Goal: Communication & Community: Answer question/provide support

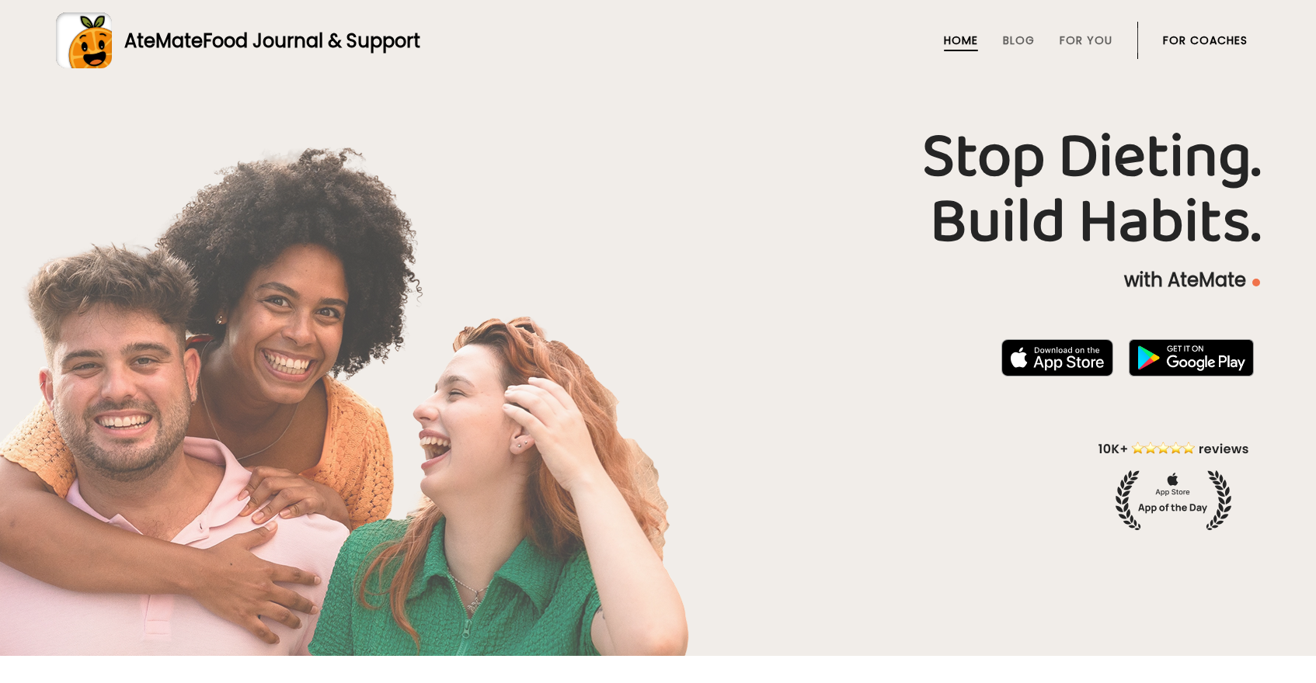
click at [1188, 37] on link "For Coaches" at bounding box center [1205, 40] width 85 height 12
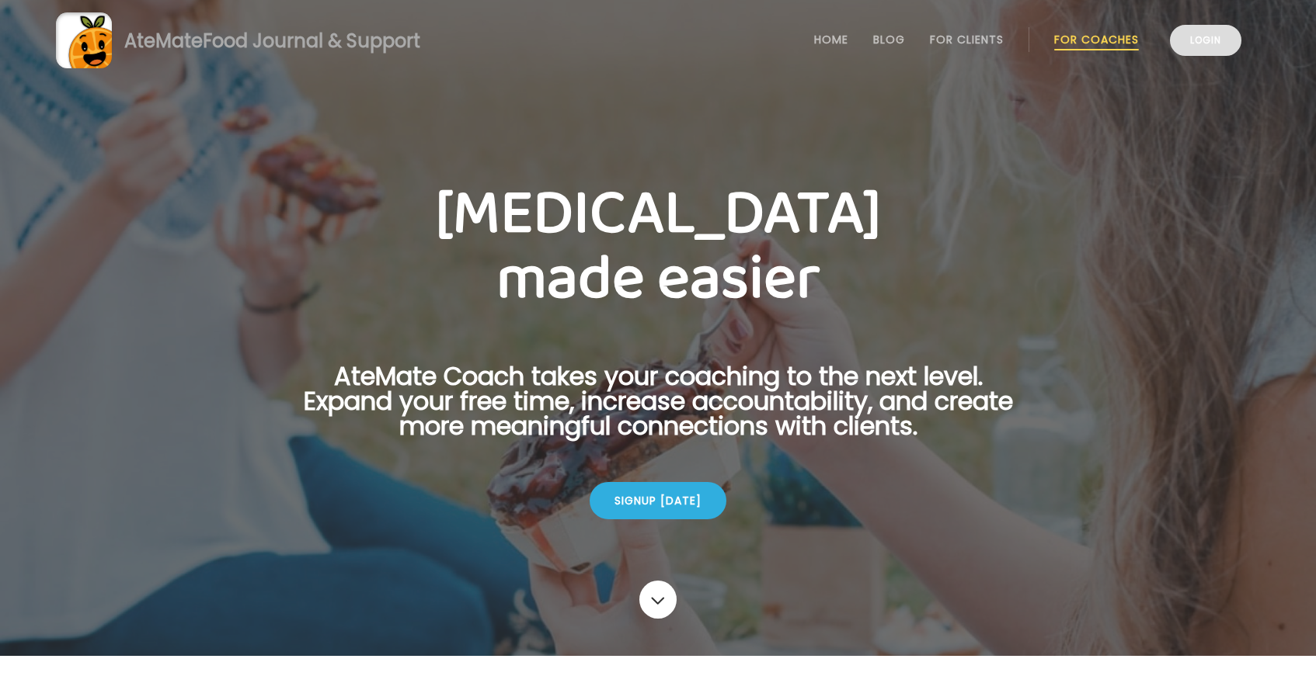
click at [1188, 38] on link "Login" at bounding box center [1205, 40] width 71 height 31
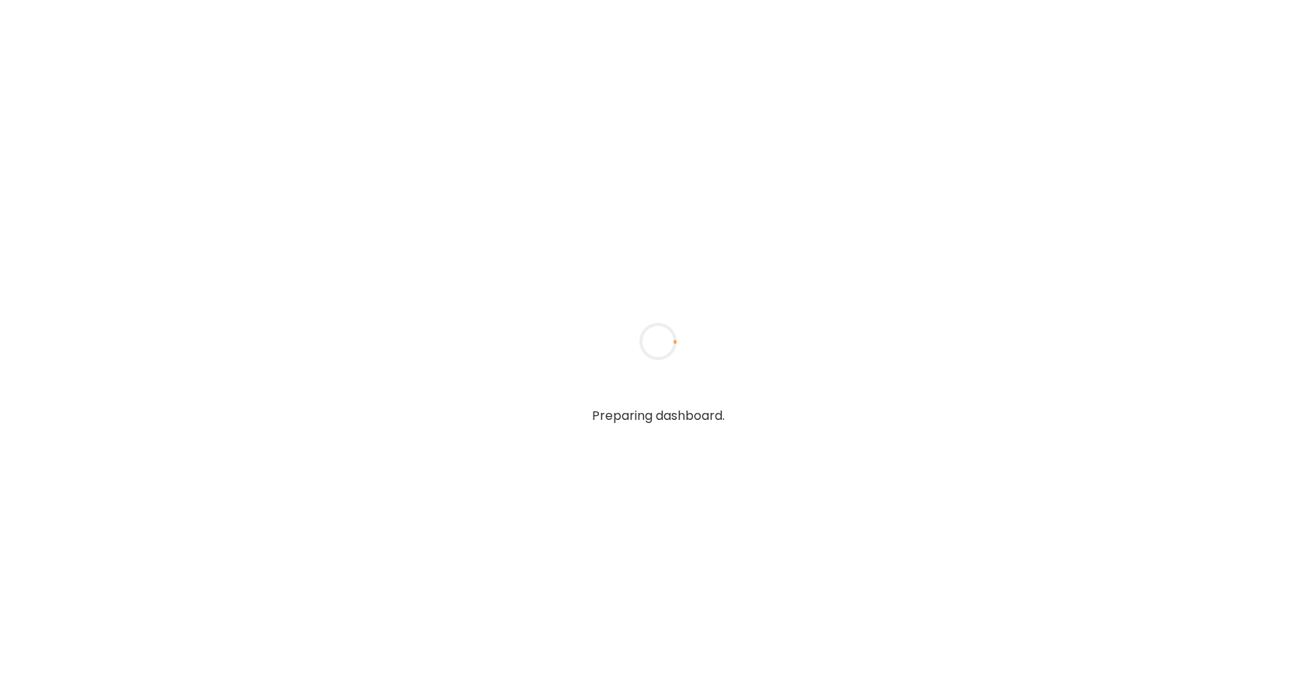
type textarea "**********"
type input "*****"
type input "**********"
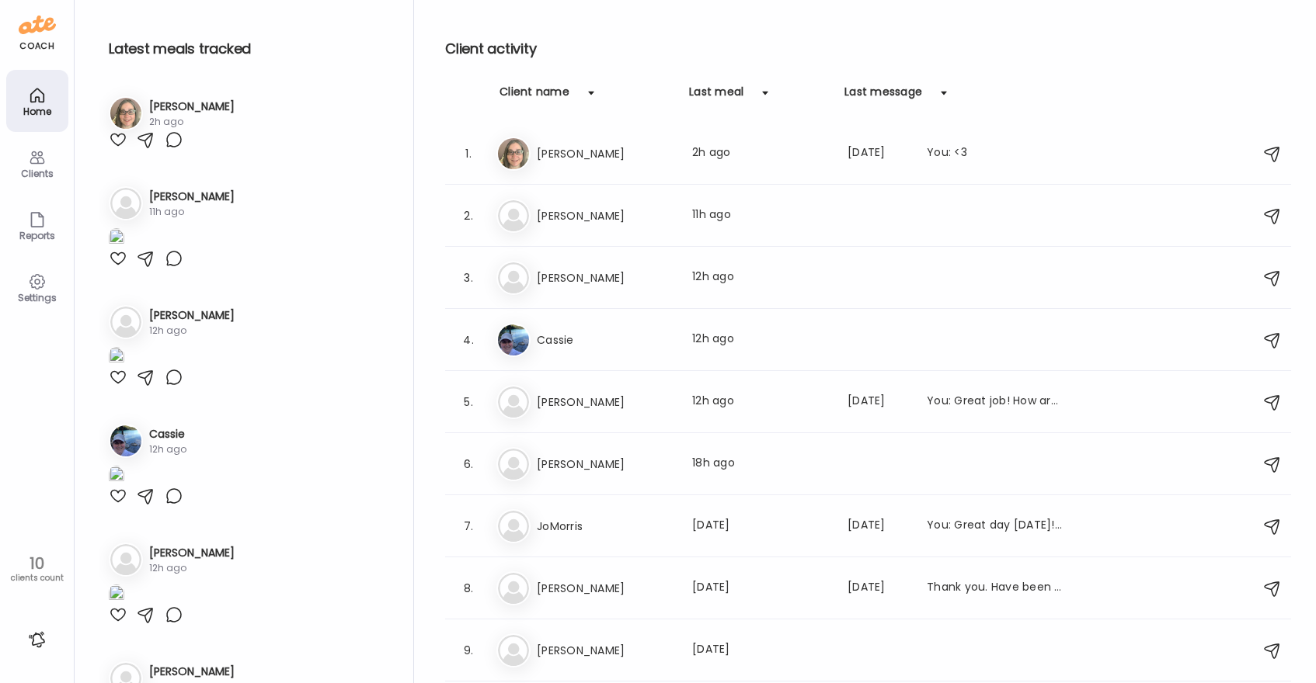
click at [116, 268] on div at bounding box center [118, 258] width 19 height 19
click at [587, 474] on div "Pa [PERSON_NAME] meal: 18h ago" at bounding box center [870, 464] width 748 height 34
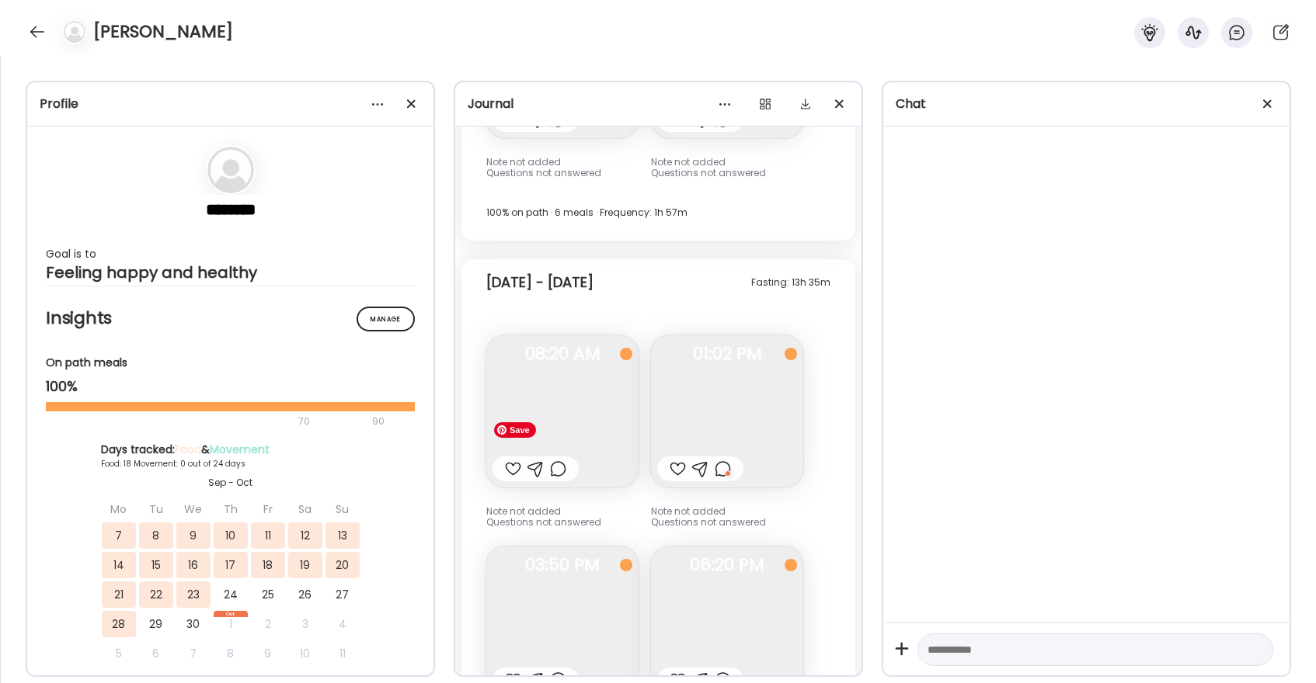
scroll to position [24944, 0]
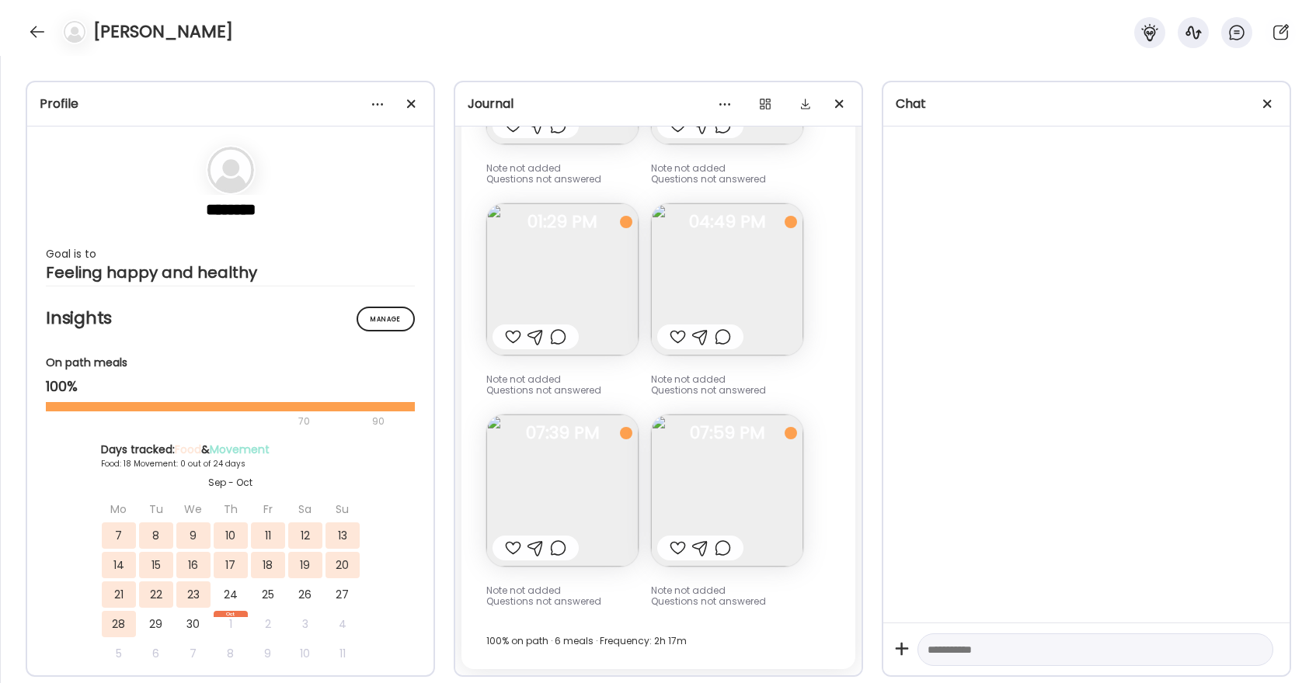
click at [509, 550] on div at bounding box center [513, 548] width 16 height 19
click at [671, 339] on div at bounding box center [677, 337] width 16 height 19
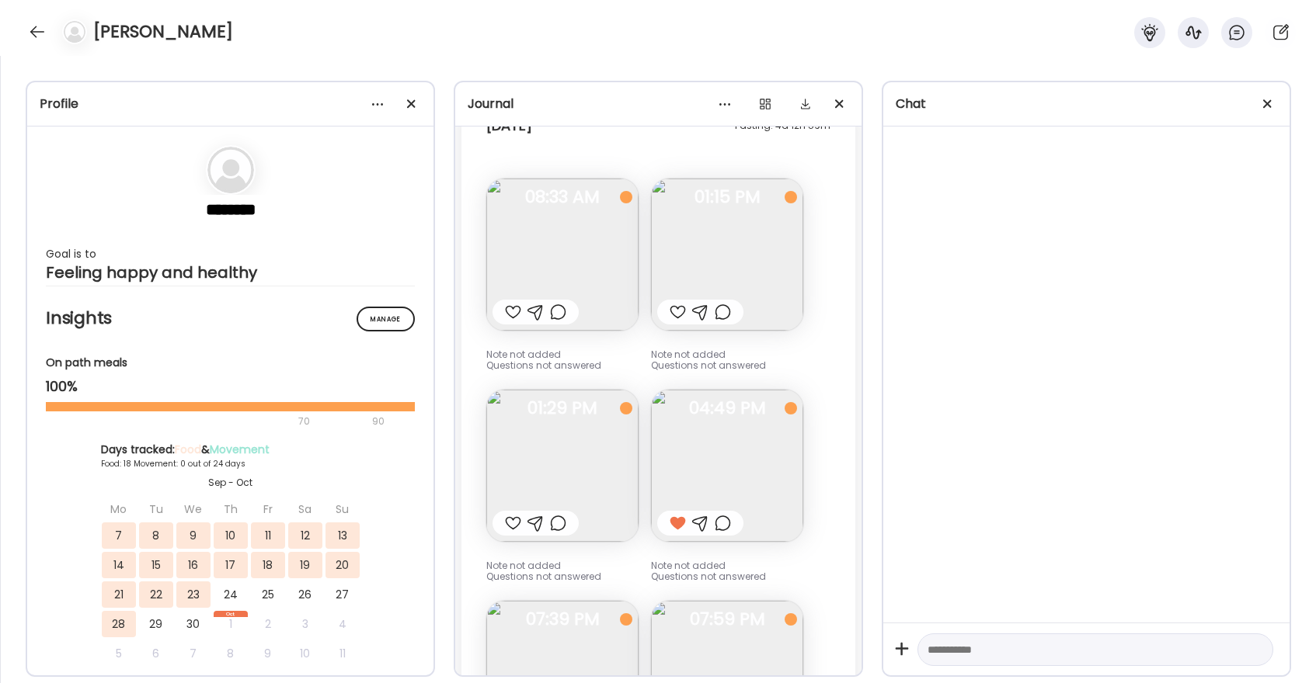
scroll to position [24756, 0]
click at [680, 309] on div at bounding box center [677, 313] width 16 height 19
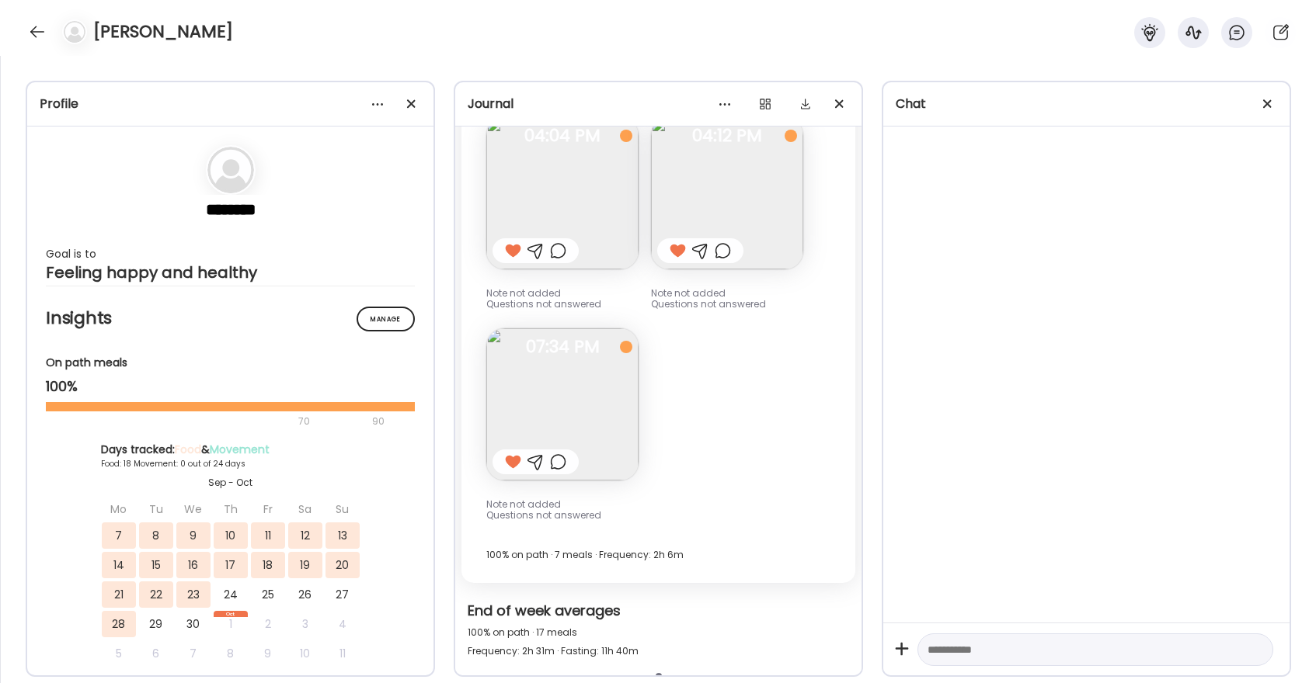
scroll to position [24164, 0]
click at [29, 17] on div "[PERSON_NAME]" at bounding box center [658, 28] width 1316 height 56
click at [33, 26] on div at bounding box center [37, 31] width 25 height 25
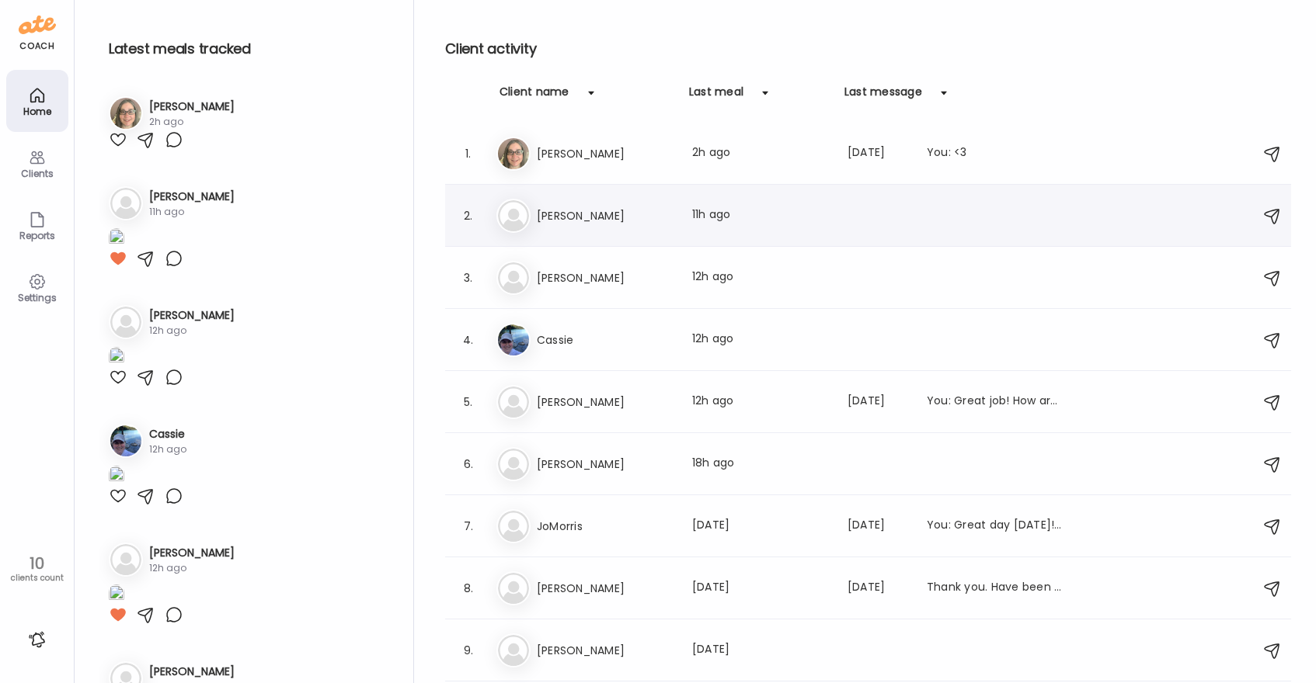
click at [580, 224] on h3 "[PERSON_NAME]" at bounding box center [605, 216] width 137 height 19
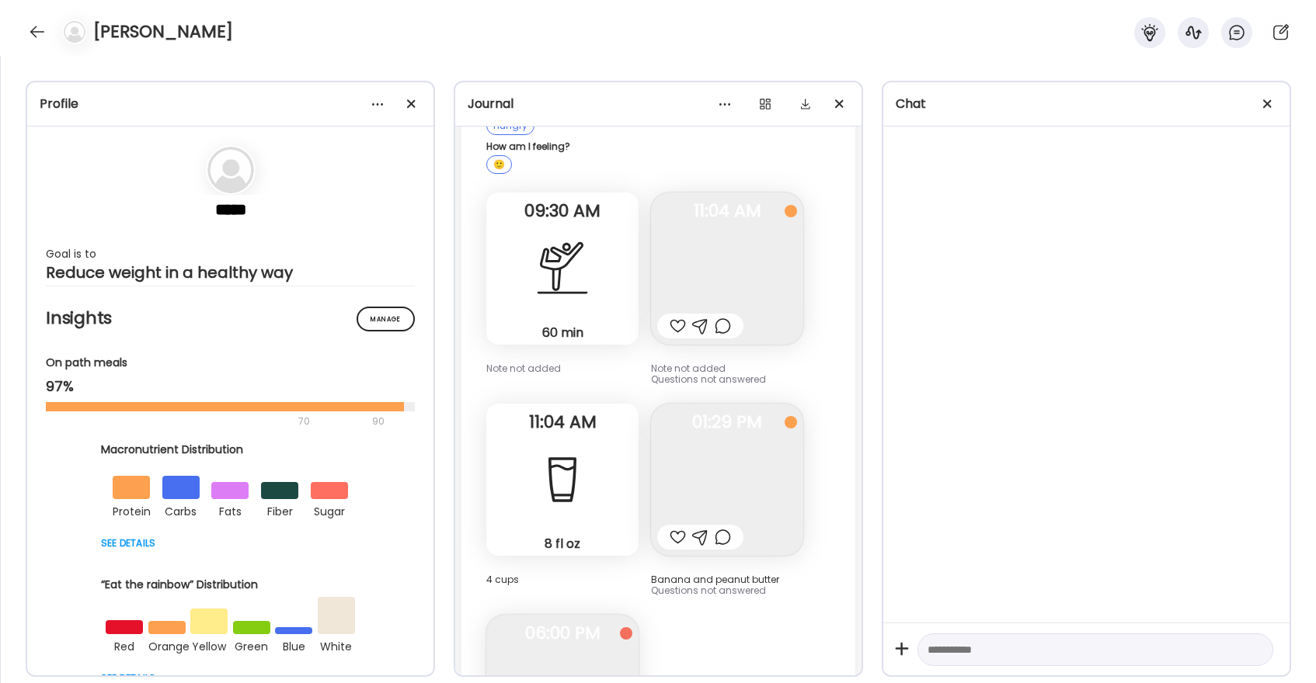
scroll to position [21424, 0]
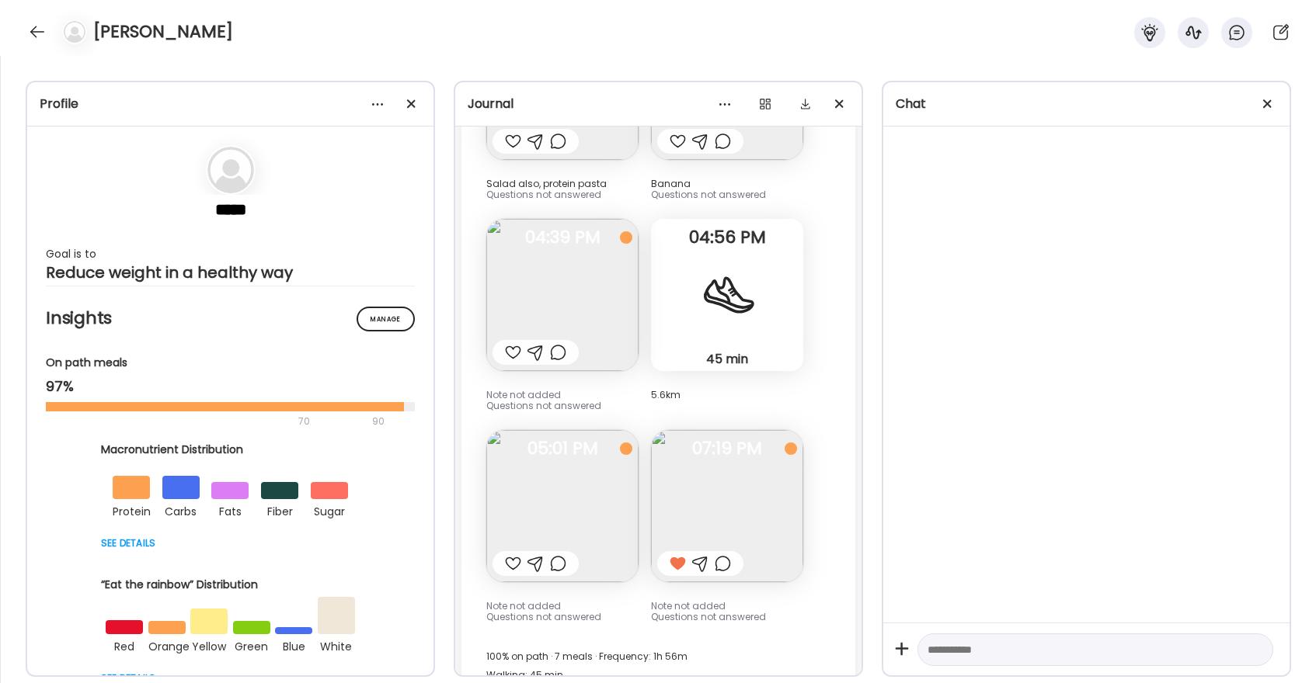
click at [515, 555] on div at bounding box center [513, 564] width 16 height 19
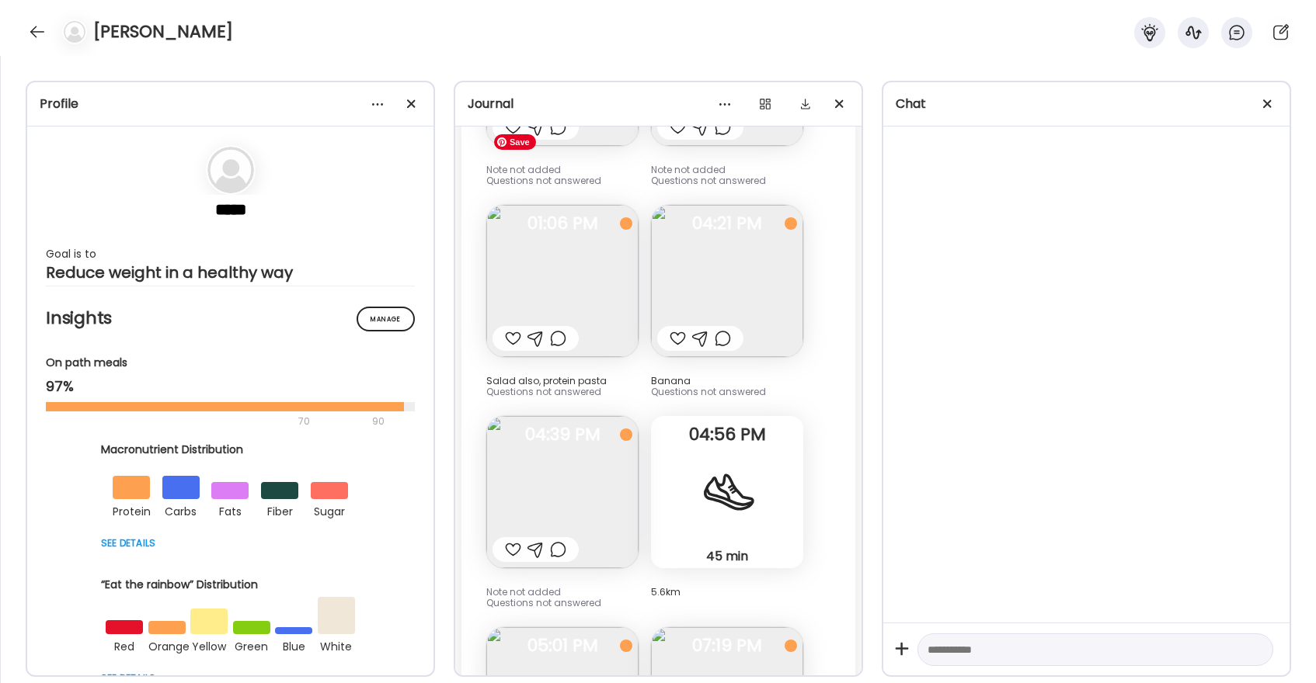
scroll to position [21225, 0]
click at [511, 331] on div at bounding box center [513, 340] width 16 height 19
click at [510, 542] on div at bounding box center [513, 551] width 16 height 19
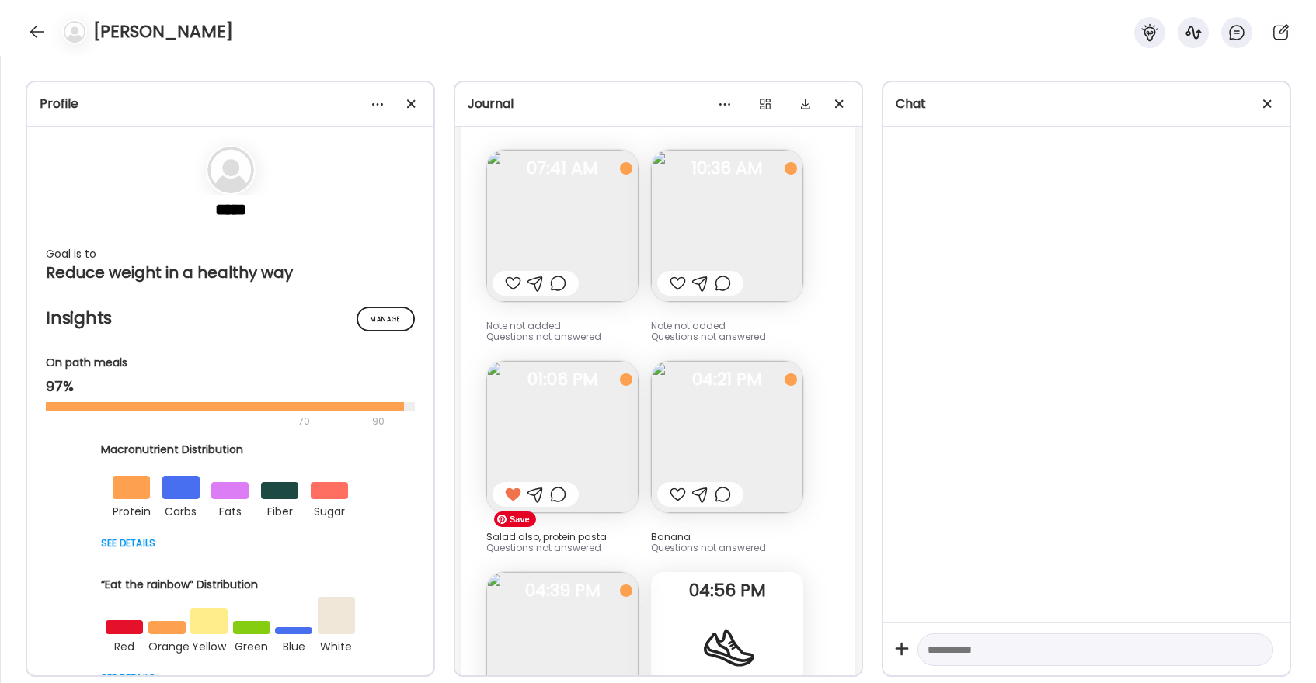
scroll to position [21056, 0]
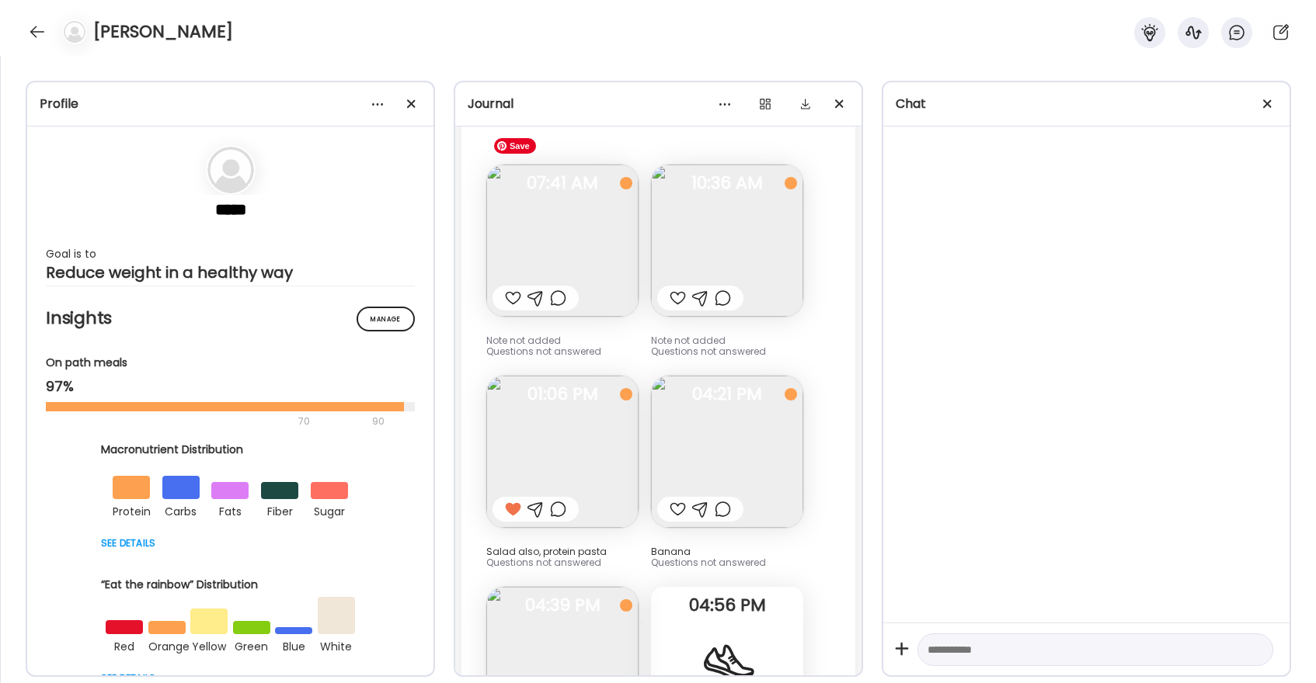
click at [513, 289] on div at bounding box center [513, 298] width 16 height 19
click at [682, 289] on div at bounding box center [677, 298] width 16 height 19
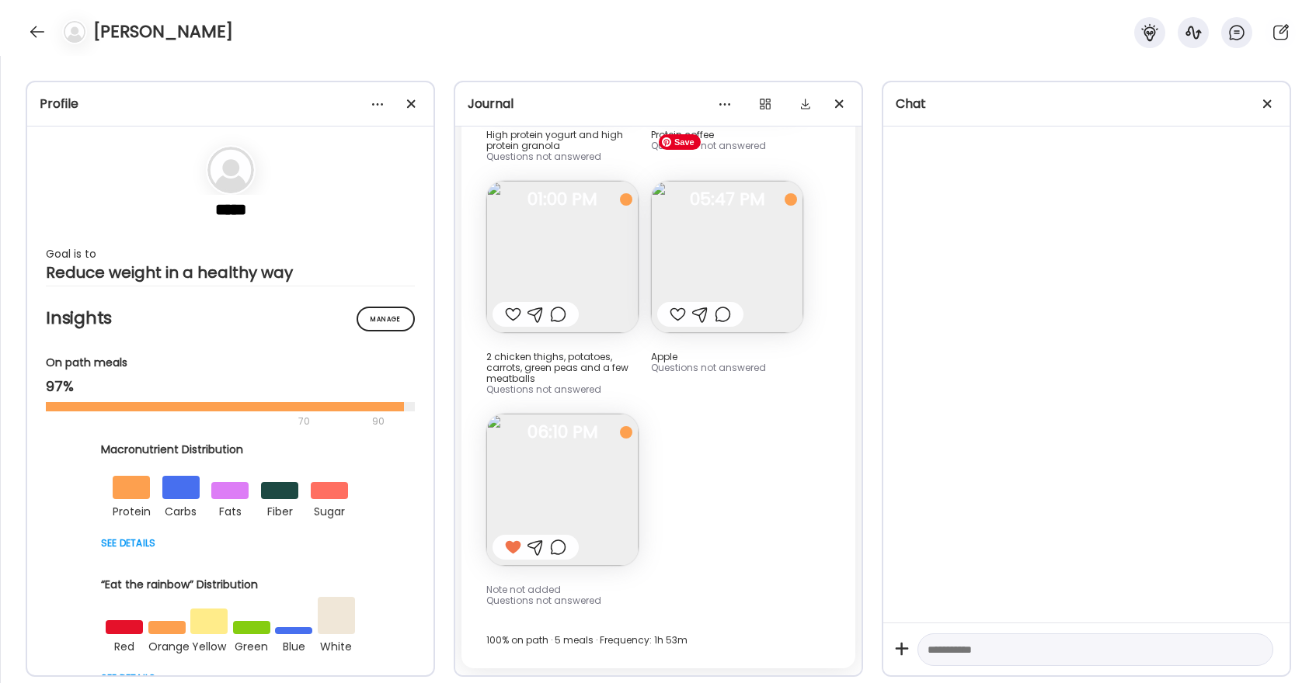
scroll to position [20319, 0]
click at [513, 310] on div at bounding box center [513, 319] width 16 height 19
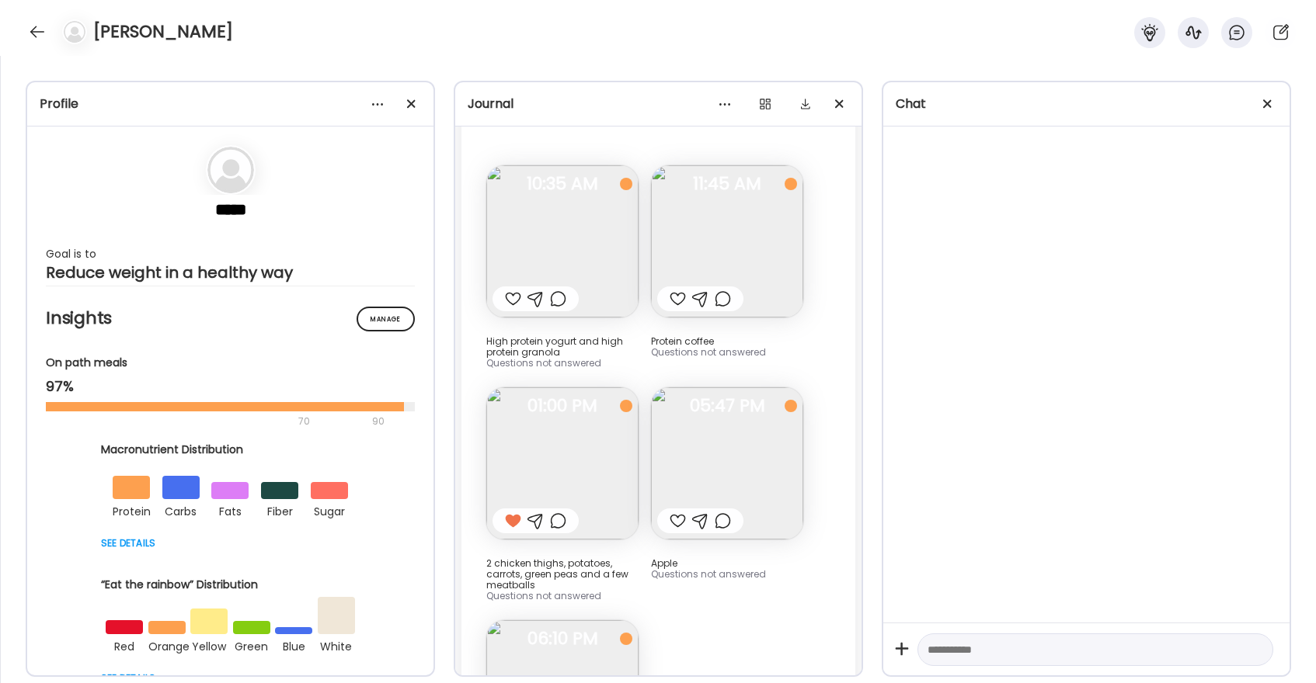
scroll to position [20082, 0]
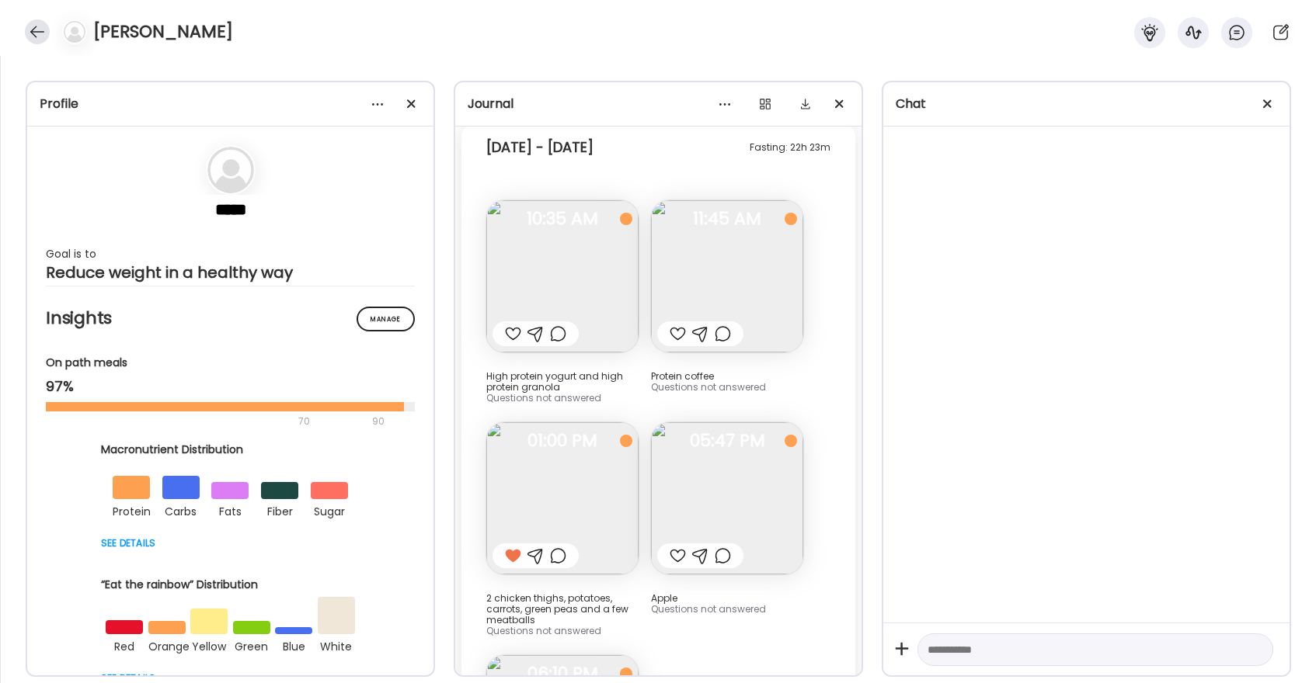
click at [30, 31] on div at bounding box center [37, 31] width 25 height 25
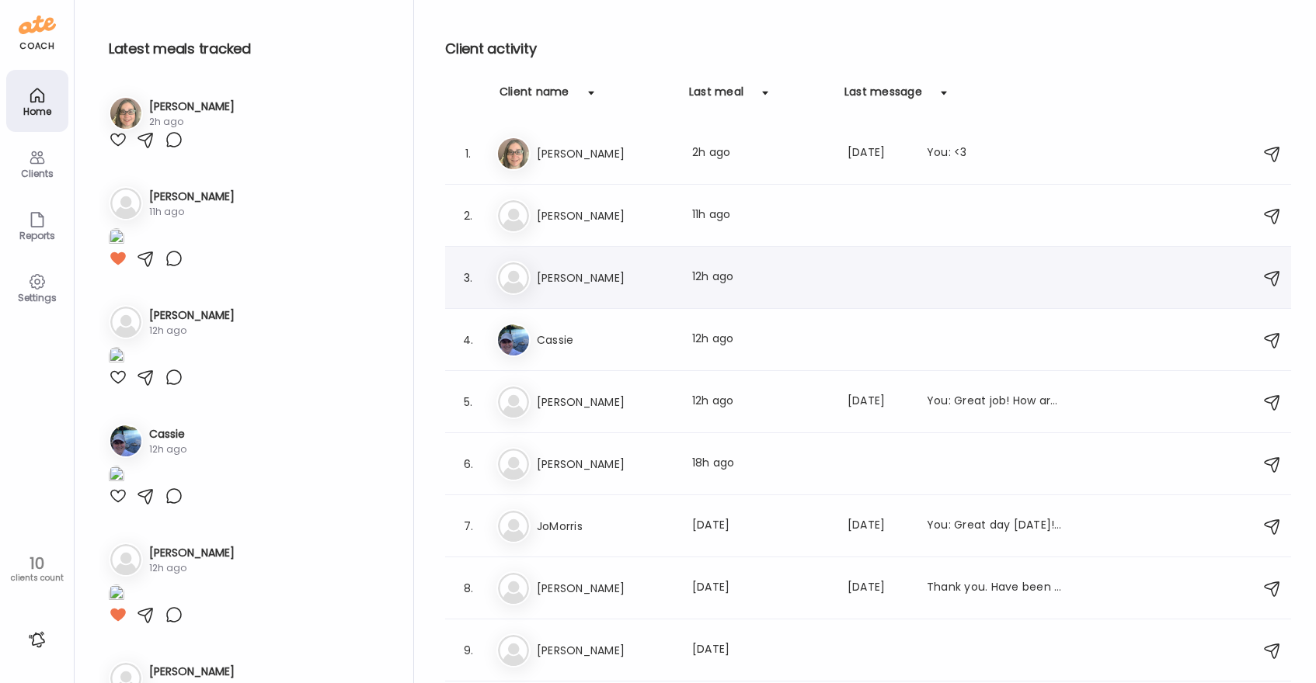
click at [579, 297] on div "3. Pa [PERSON_NAME] Last meal: 12h ago" at bounding box center [868, 278] width 846 height 62
click at [564, 272] on h3 "[PERSON_NAME]" at bounding box center [605, 278] width 137 height 19
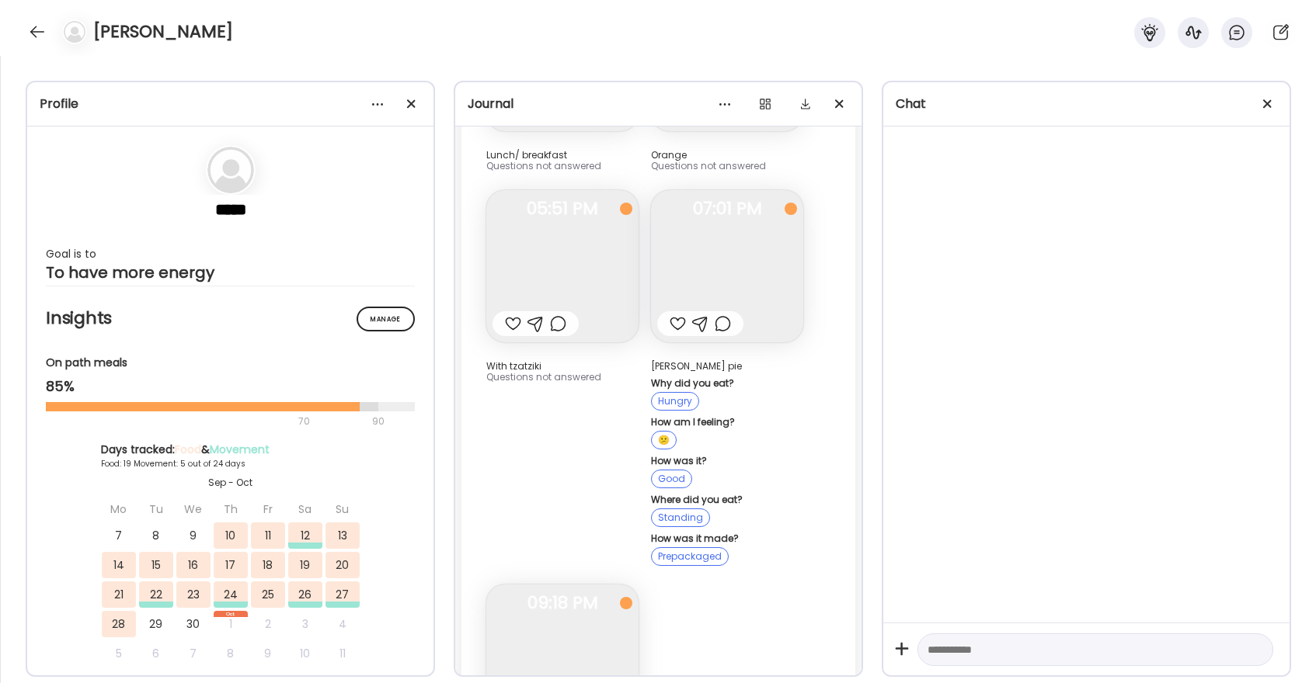
scroll to position [16128, 0]
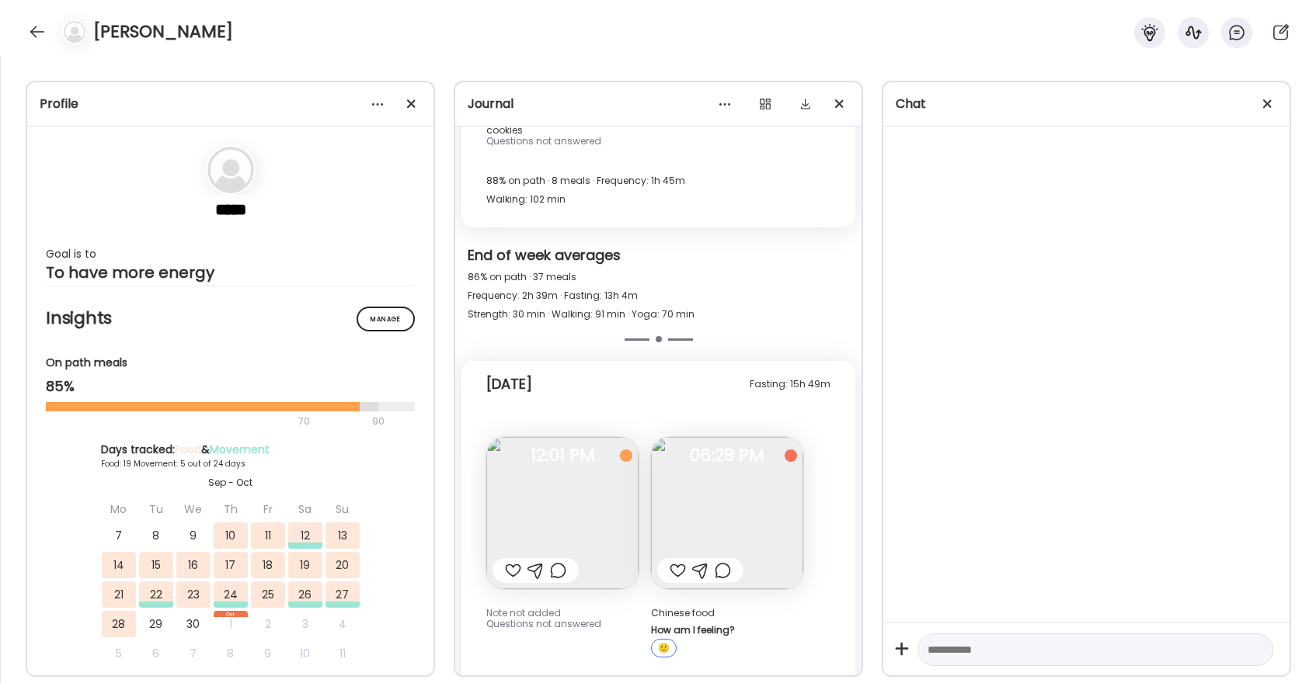
click at [513, 562] on div at bounding box center [513, 571] width 16 height 19
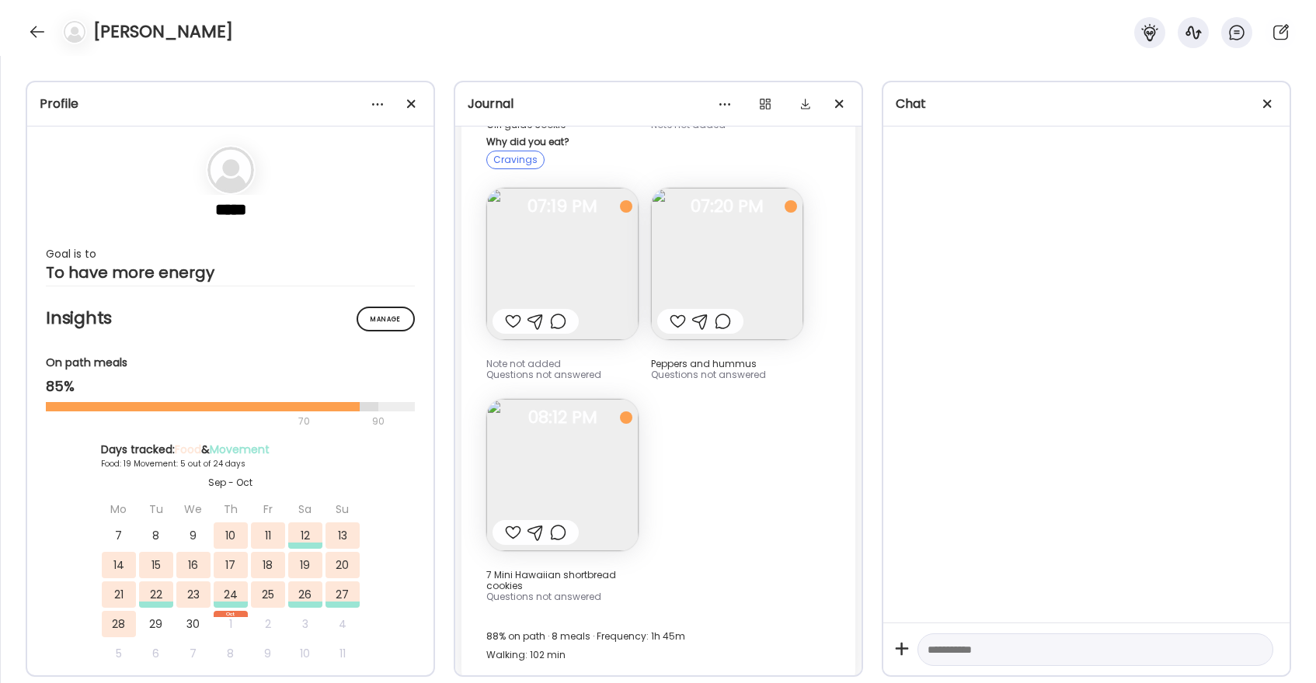
scroll to position [15667, 0]
click at [30, 32] on div at bounding box center [37, 31] width 25 height 25
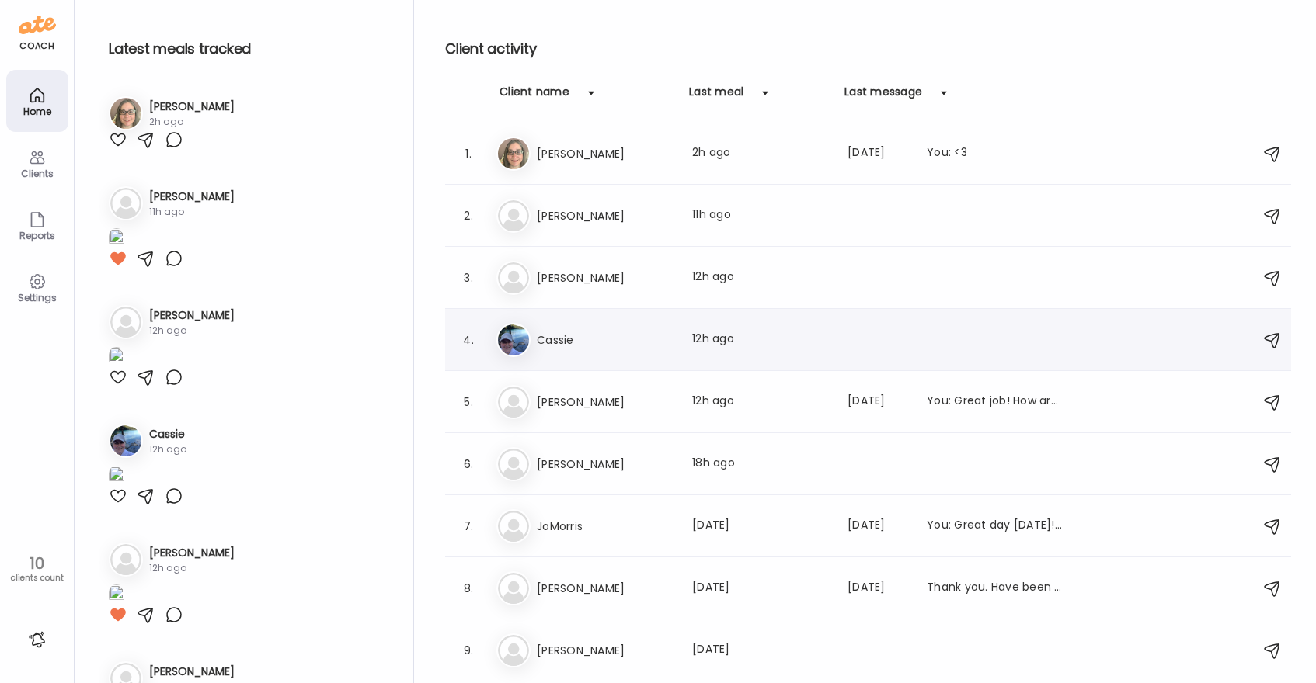
click at [583, 343] on h3 "Cassie" at bounding box center [605, 340] width 137 height 19
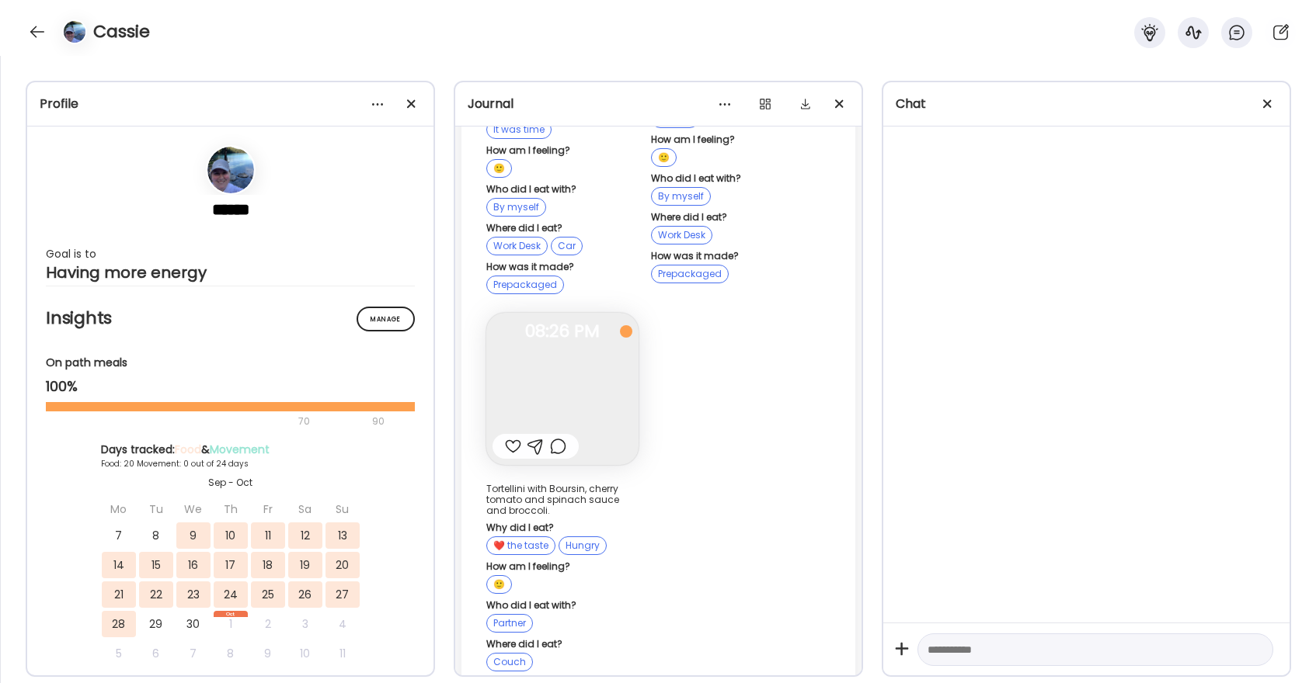
scroll to position [16341, 0]
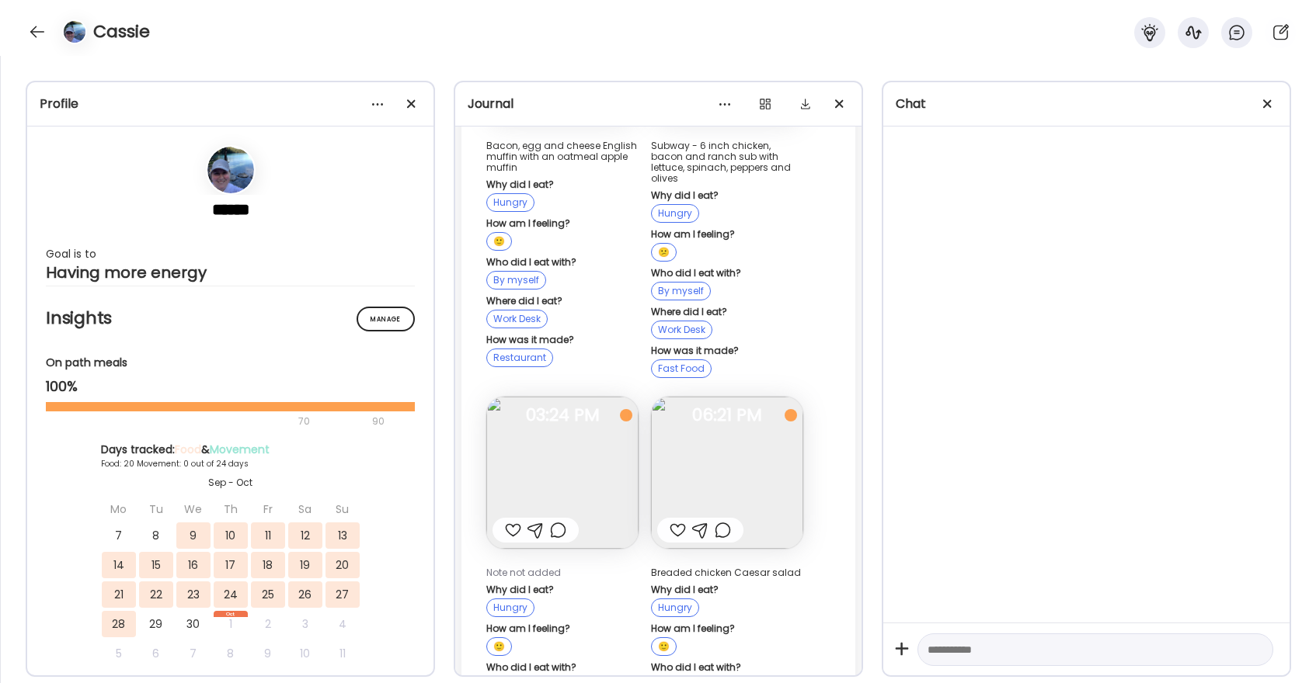
click at [509, 521] on div at bounding box center [513, 530] width 16 height 19
click at [674, 521] on div at bounding box center [677, 530] width 16 height 19
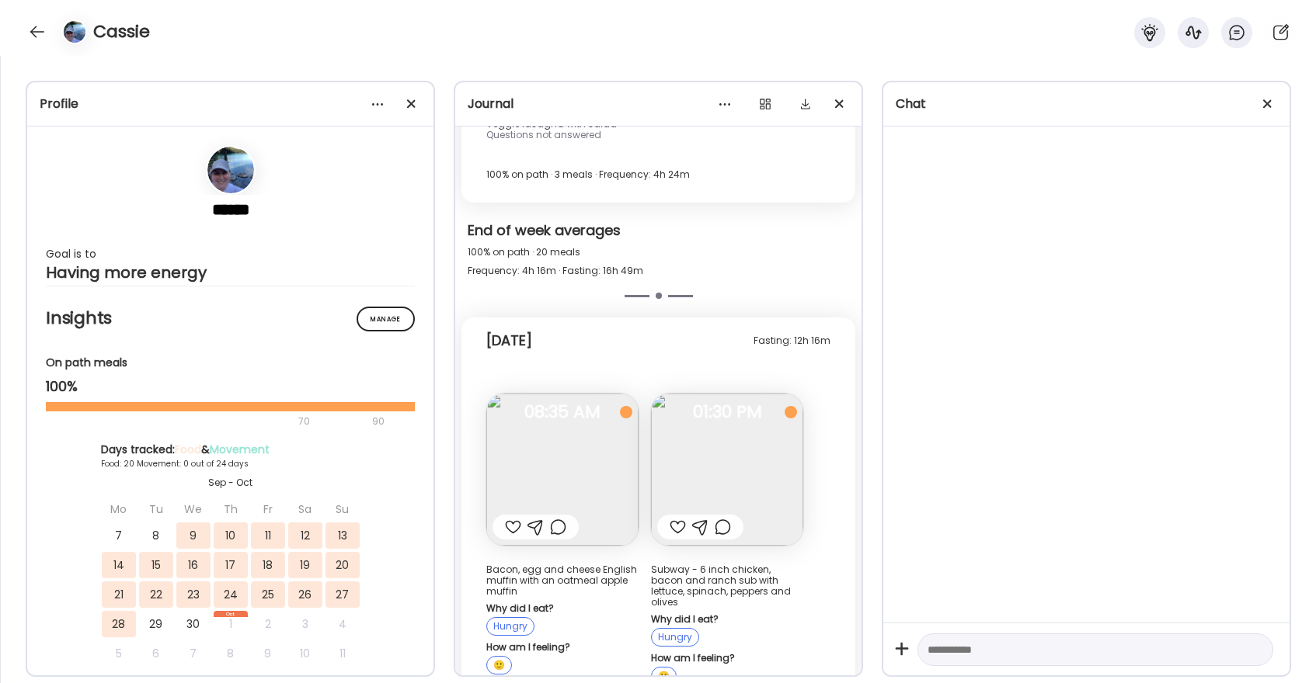
scroll to position [15909, 0]
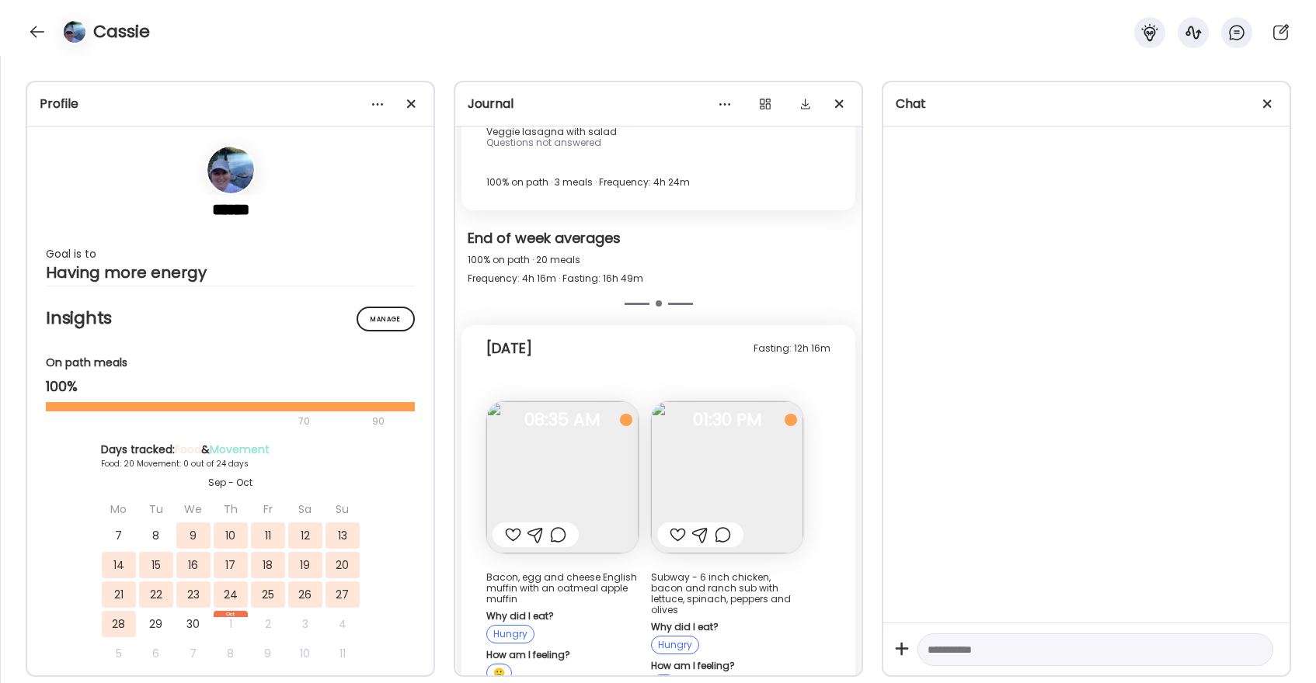
click at [680, 526] on div at bounding box center [677, 535] width 16 height 19
click at [509, 526] on div at bounding box center [513, 535] width 16 height 19
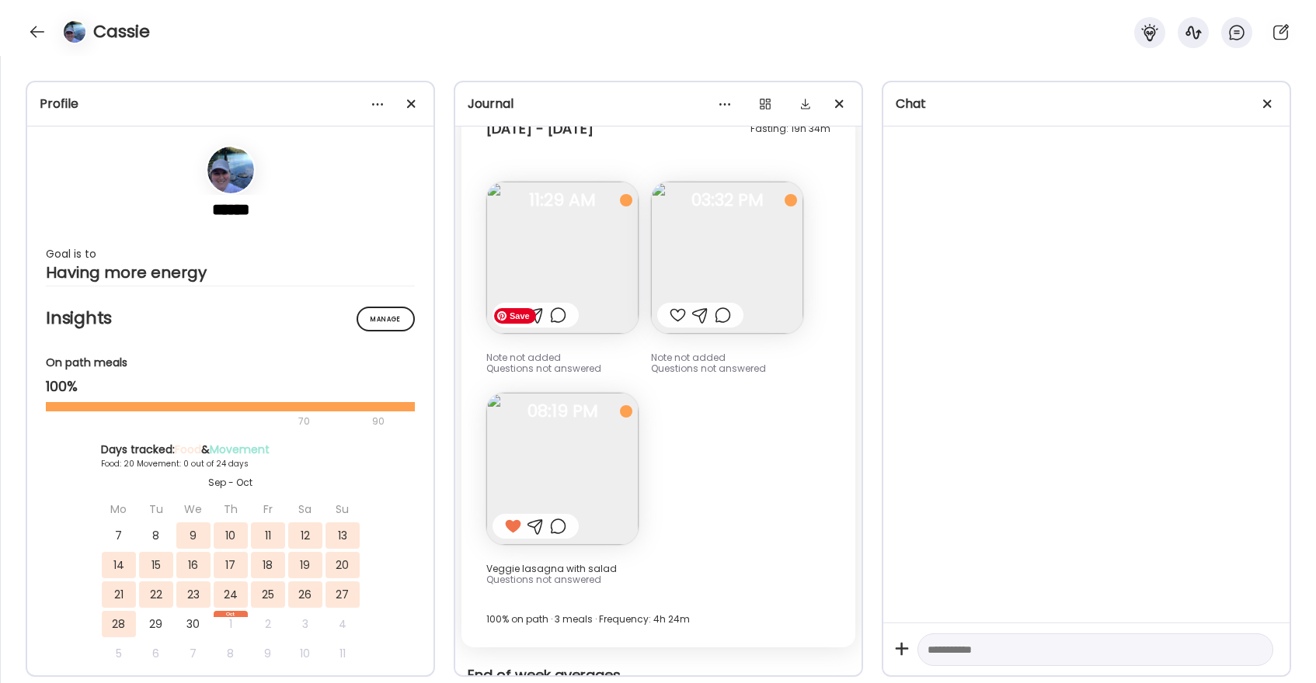
scroll to position [15470, 0]
click at [30, 24] on div at bounding box center [37, 31] width 25 height 25
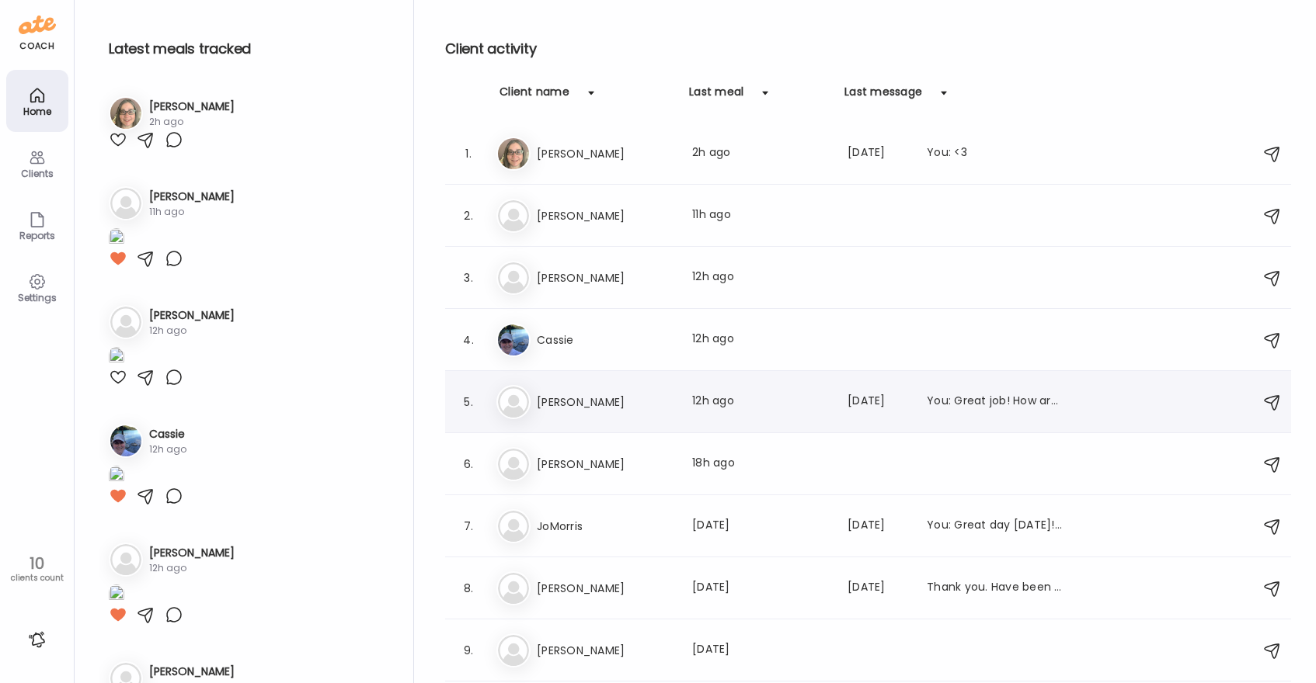
click at [578, 397] on h3 "[PERSON_NAME]" at bounding box center [605, 402] width 137 height 19
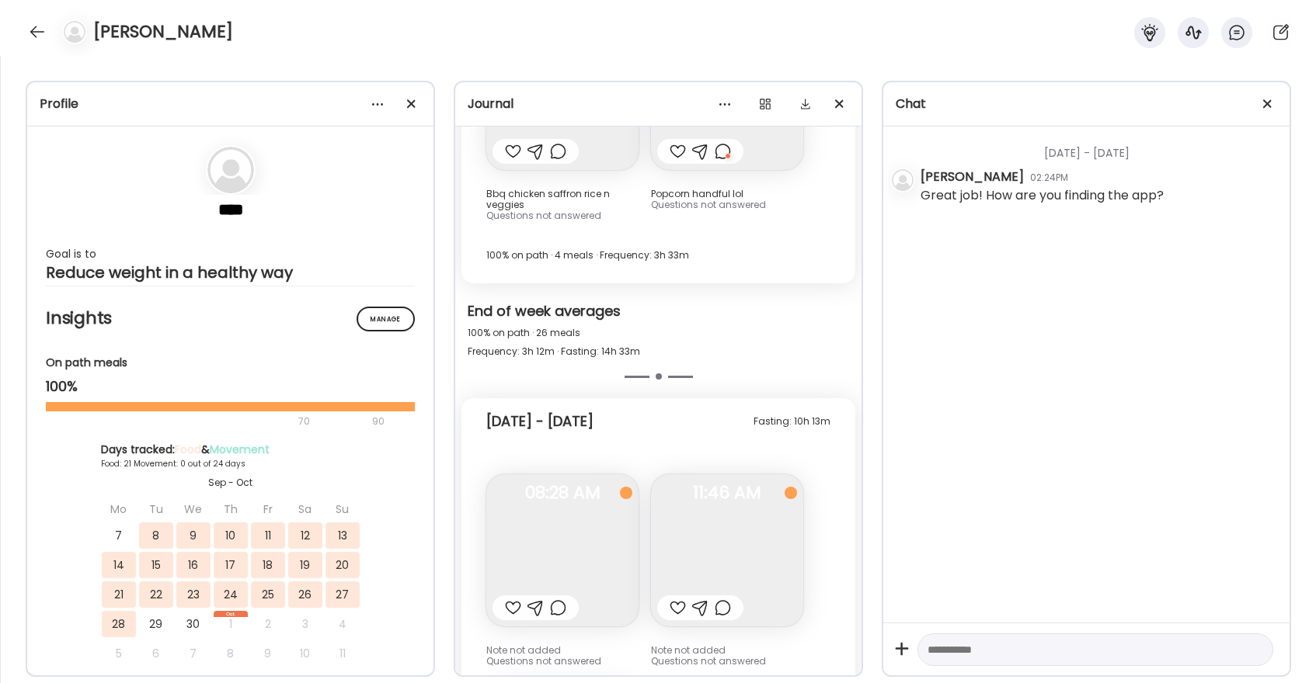
scroll to position [12397, 0]
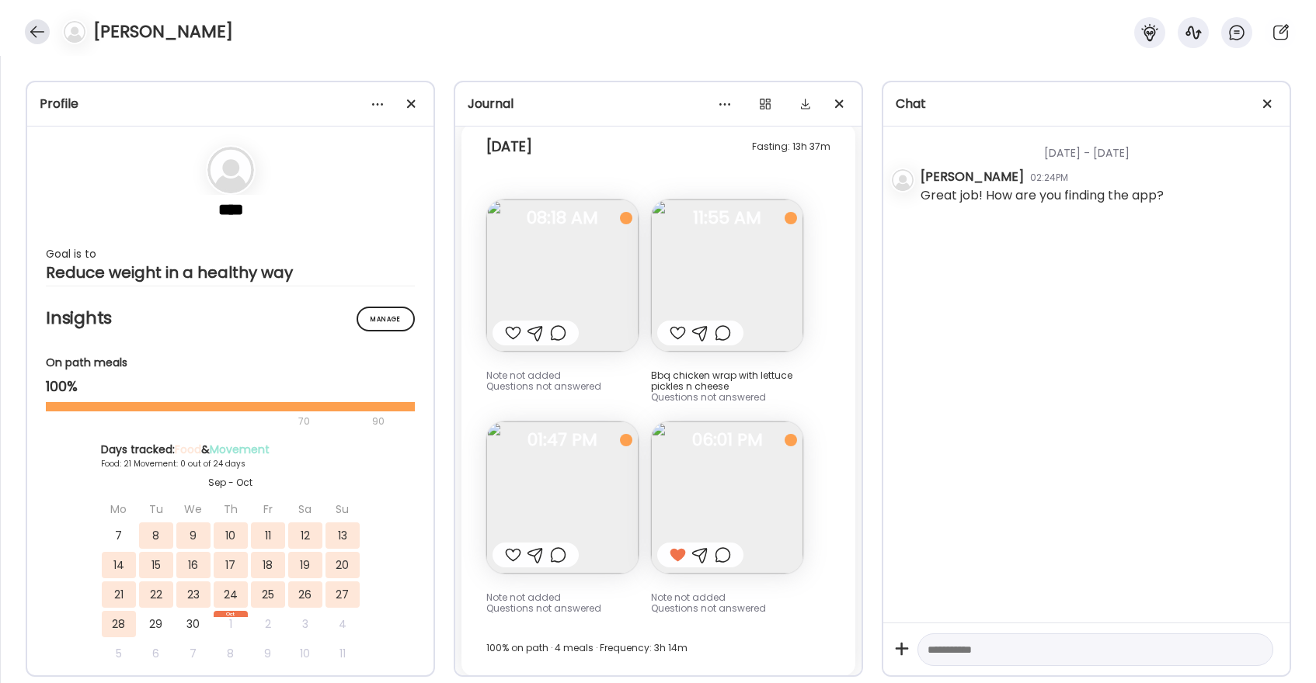
click at [43, 28] on div at bounding box center [37, 31] width 25 height 25
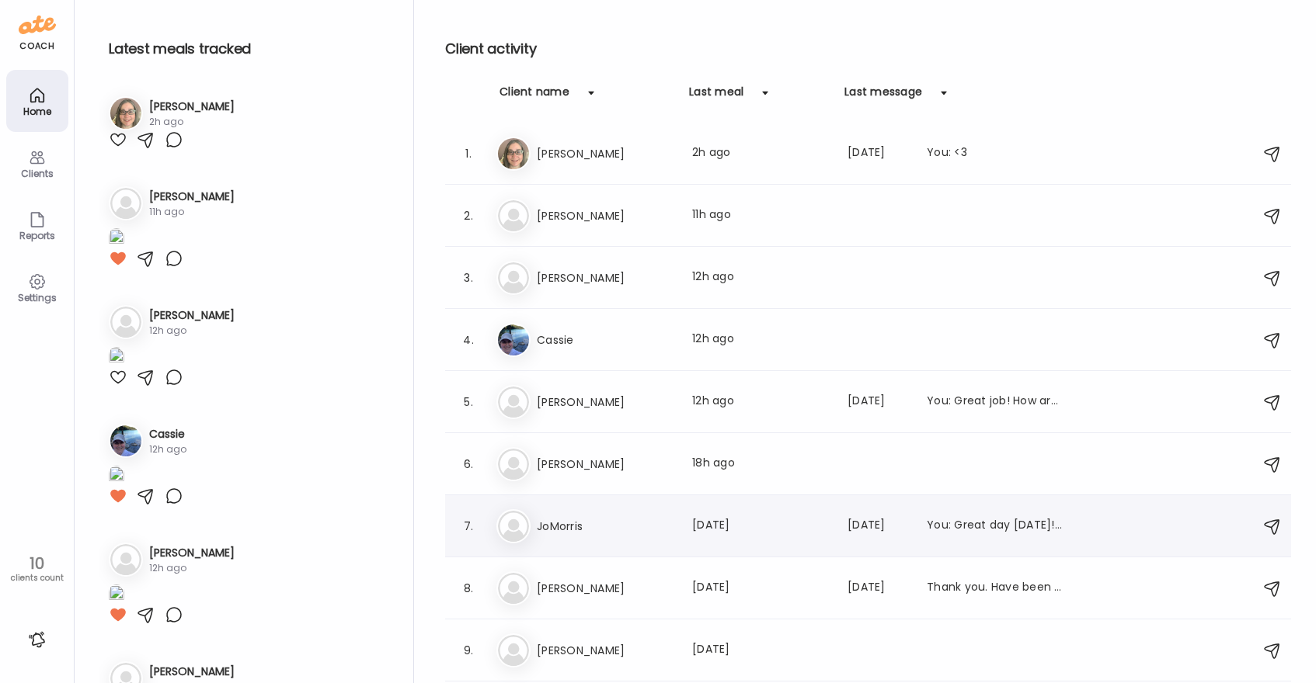
click at [572, 525] on h3 "JoMorris" at bounding box center [605, 526] width 137 height 19
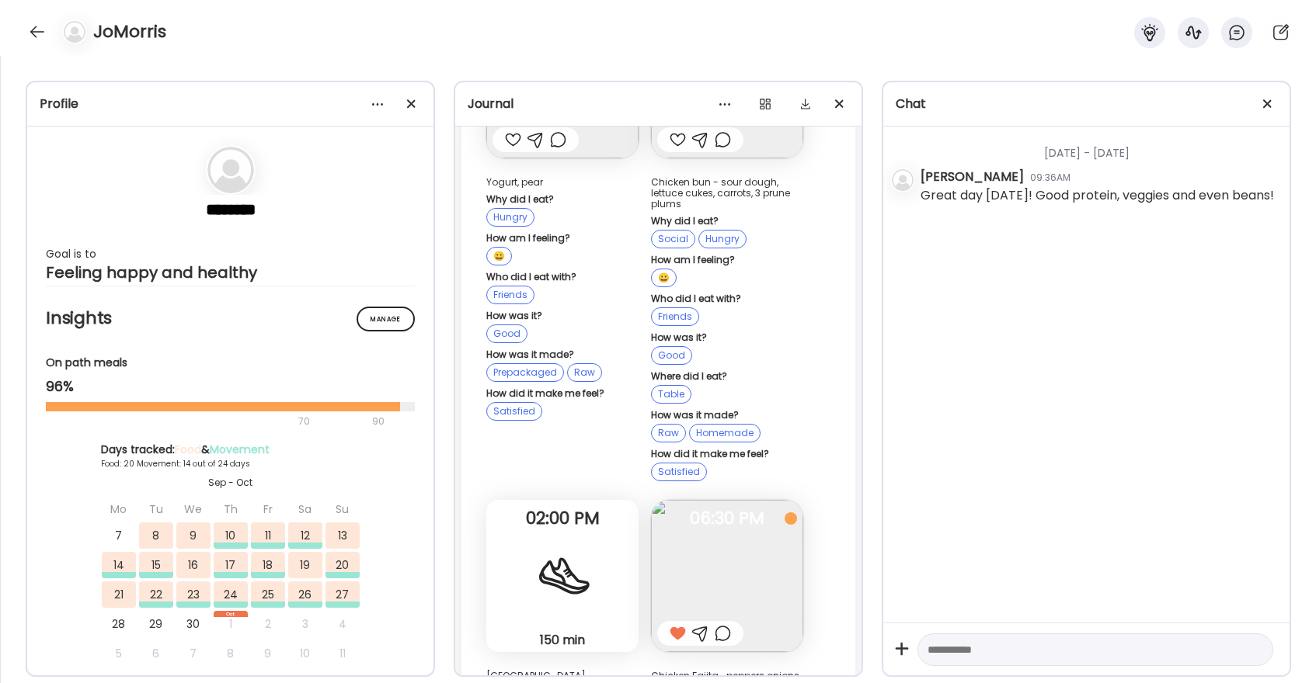
scroll to position [23395, 0]
click at [37, 33] on div at bounding box center [37, 31] width 25 height 25
